Goal: Transaction & Acquisition: Download file/media

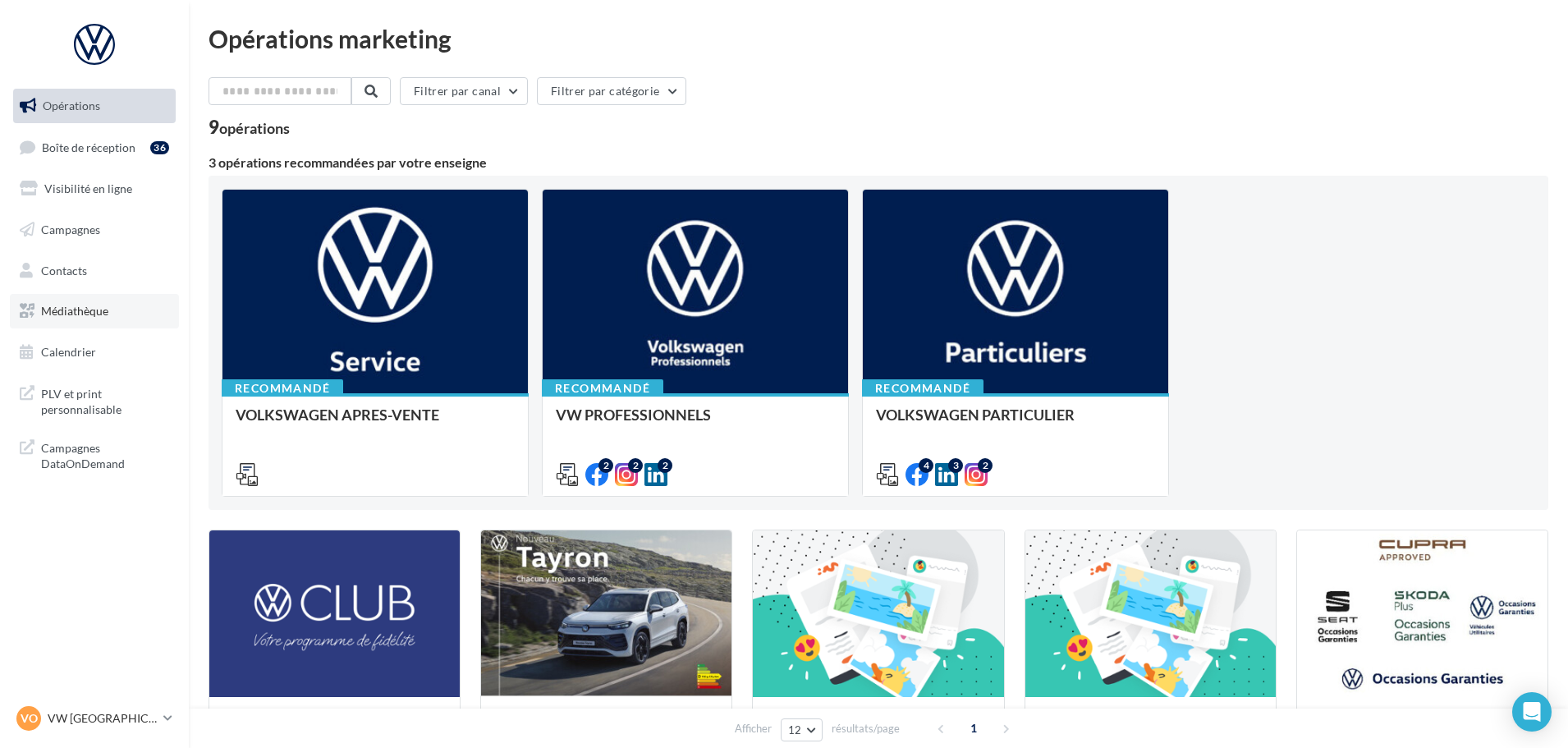
click at [62, 316] on span "Médiathèque" at bounding box center [75, 310] width 67 height 14
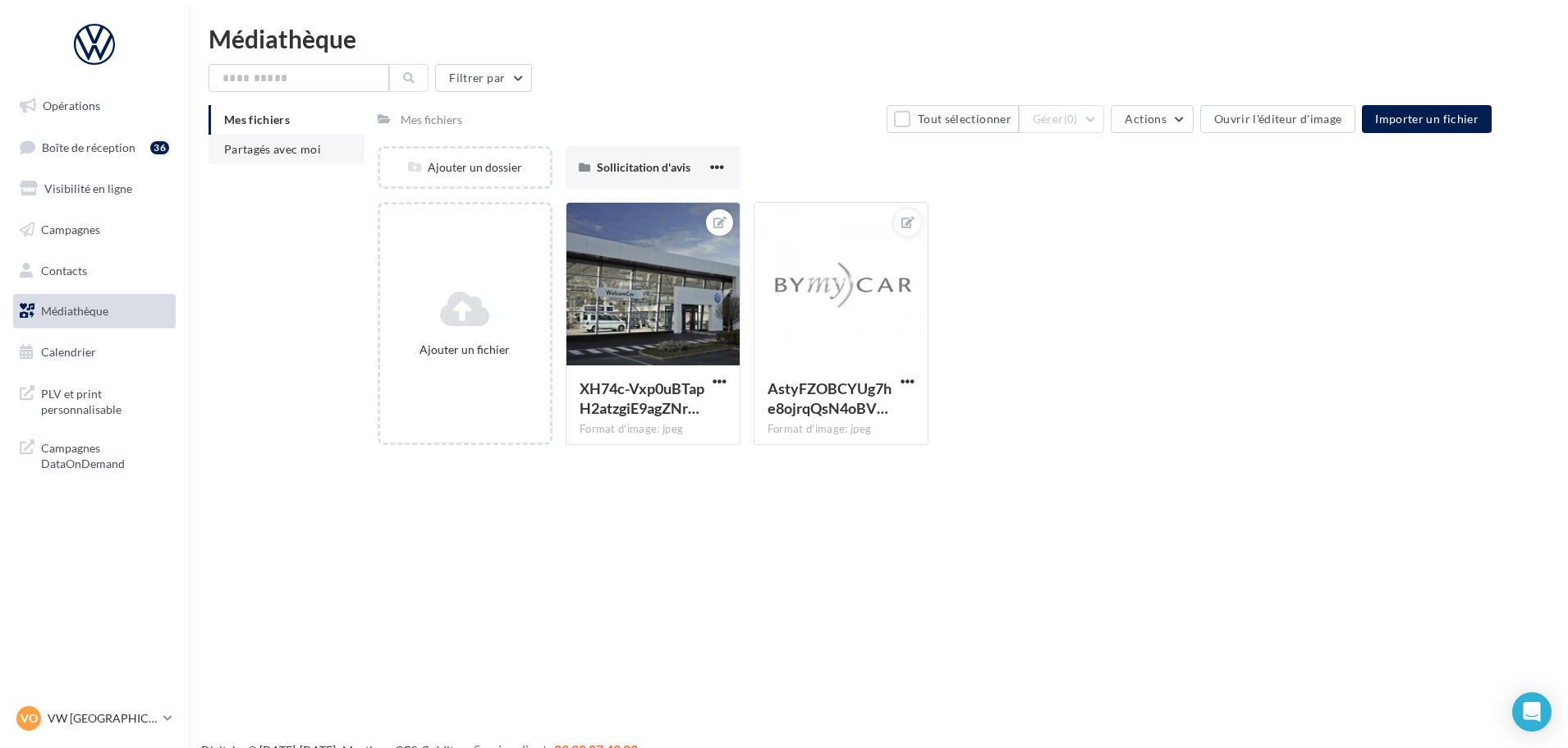
click at [263, 144] on span "Partagés avec moi" at bounding box center [272, 148] width 97 height 14
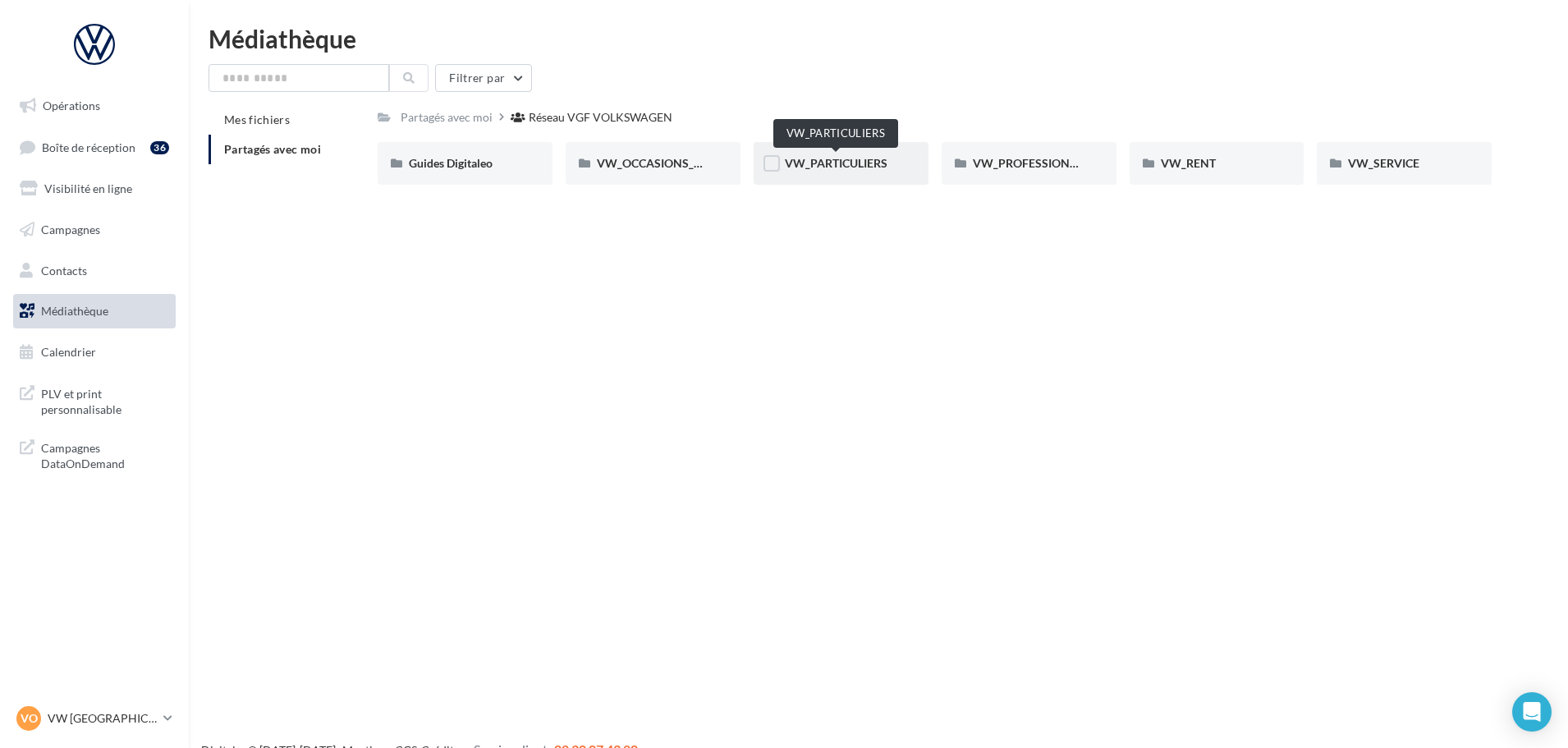
click at [848, 170] on span "VW_PARTICULIERS" at bounding box center [836, 163] width 102 height 14
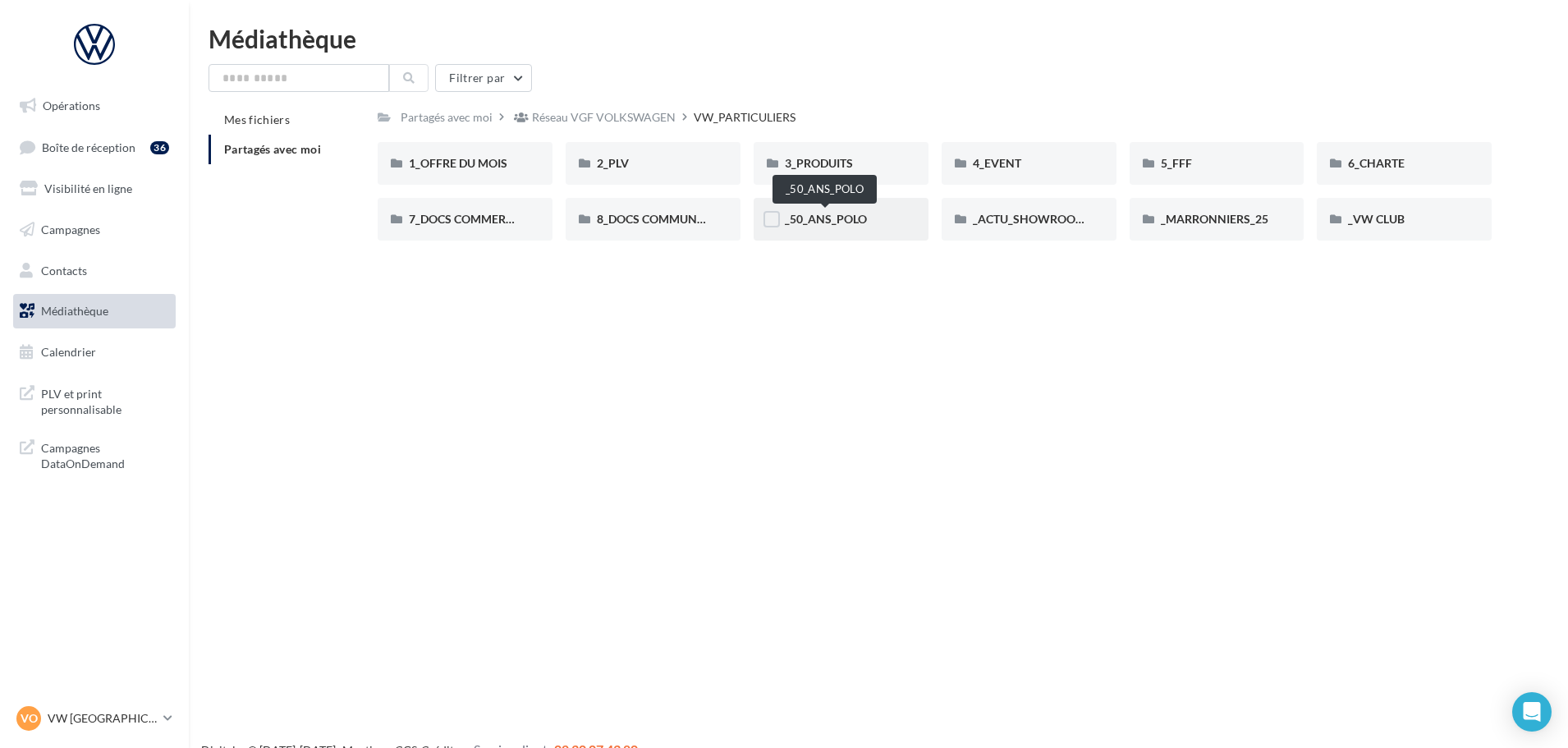
click at [858, 212] on span "_50_ANS_POLO" at bounding box center [825, 219] width 82 height 14
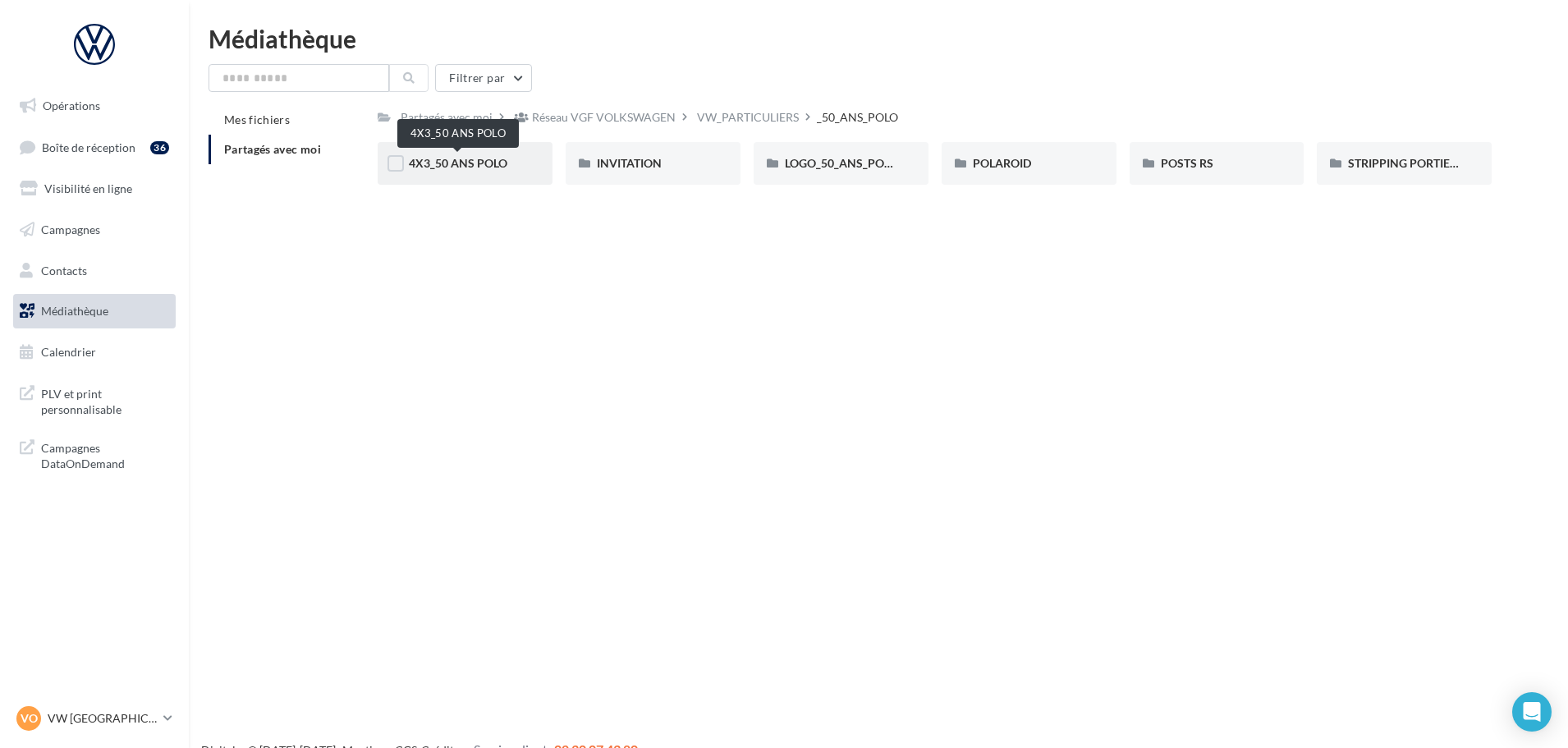
click at [498, 158] on span "4X3_50 ANS POLO" at bounding box center [458, 163] width 99 height 14
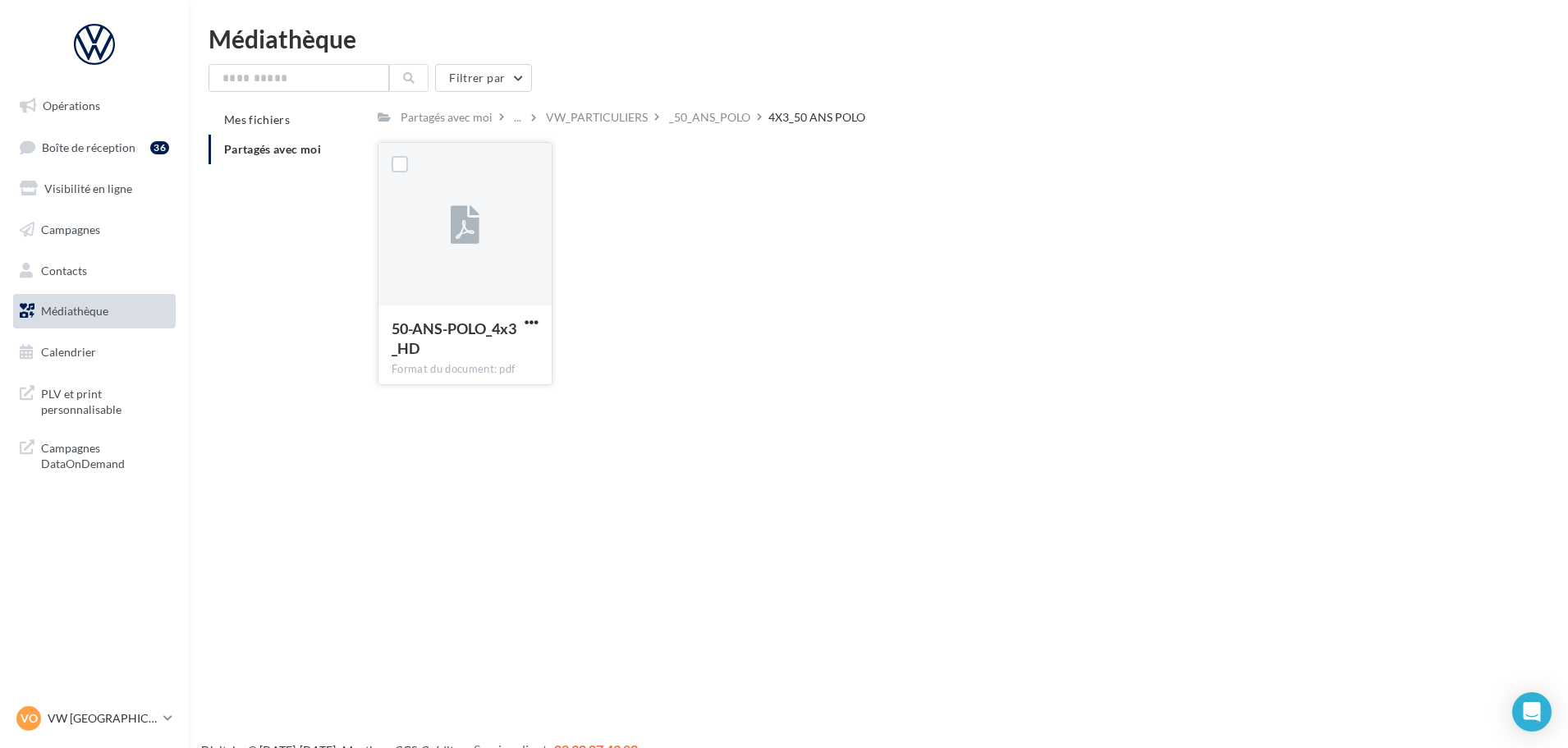
click at [528, 332] on div "50-ANS-POLO_4x3_HD" at bounding box center [464, 340] width 147 height 44
click at [530, 320] on span "button" at bounding box center [531, 322] width 14 height 14
click at [493, 344] on button "Télécharger" at bounding box center [460, 355] width 164 height 43
